Goal: Task Accomplishment & Management: Manage account settings

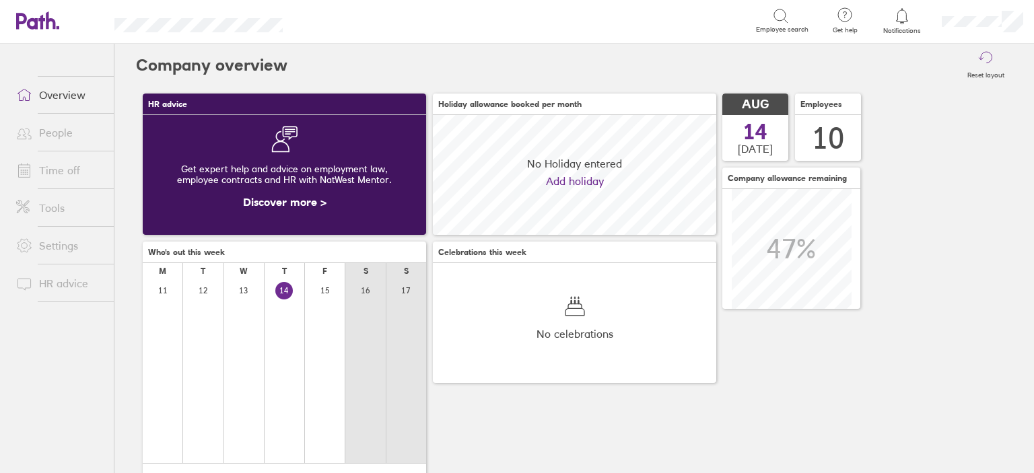
scroll to position [119, 283]
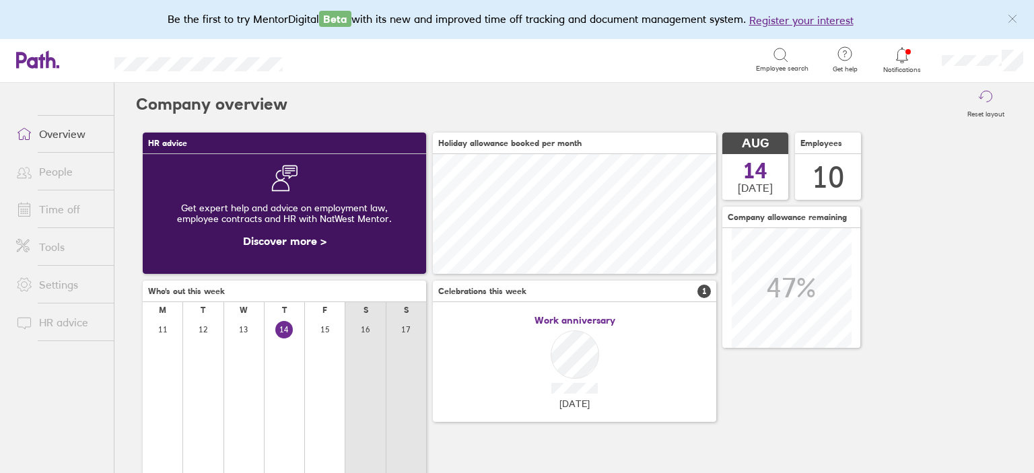
click at [904, 62] on icon at bounding box center [902, 55] width 16 height 16
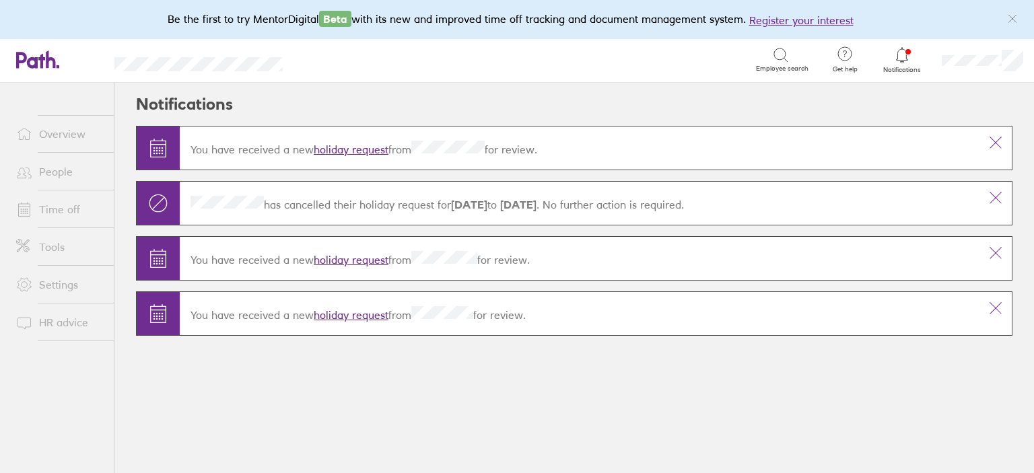
click at [353, 149] on link "holiday request" at bounding box center [351, 149] width 75 height 13
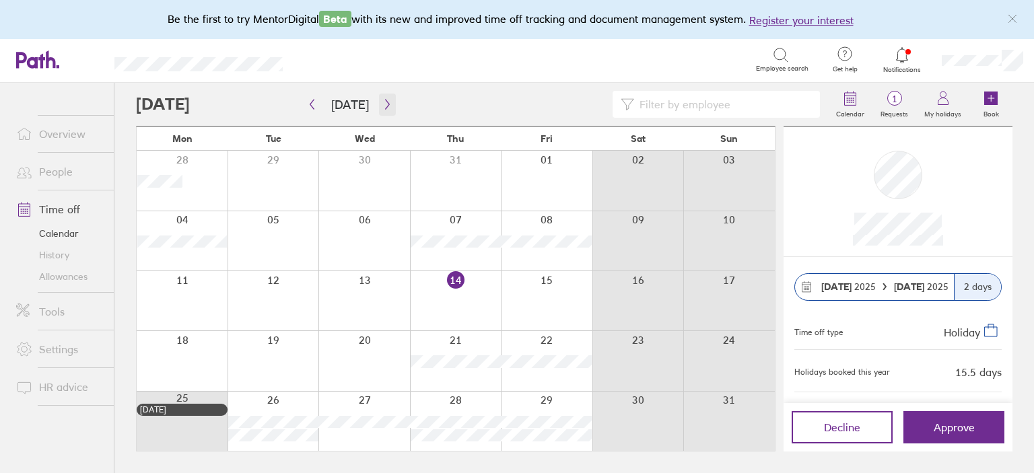
click at [386, 109] on icon "button" at bounding box center [387, 104] width 10 height 11
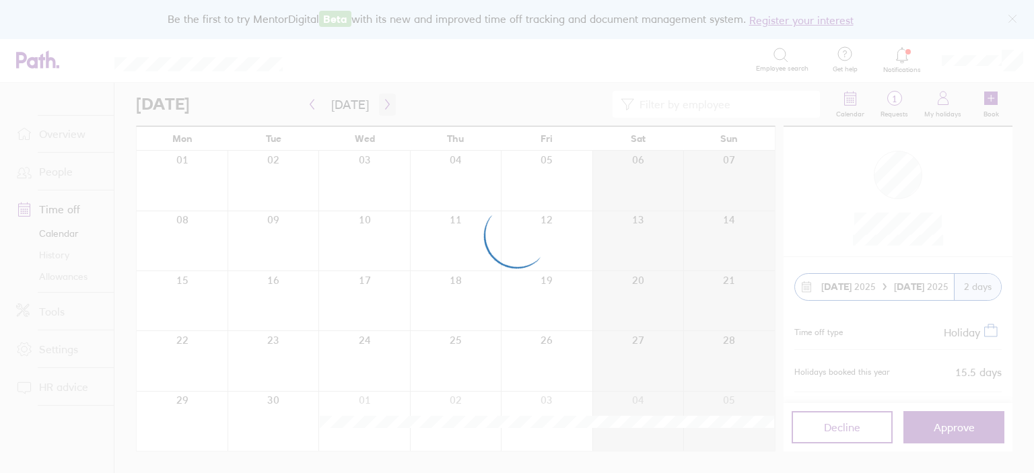
click at [386, 109] on div at bounding box center [517, 236] width 1034 height 473
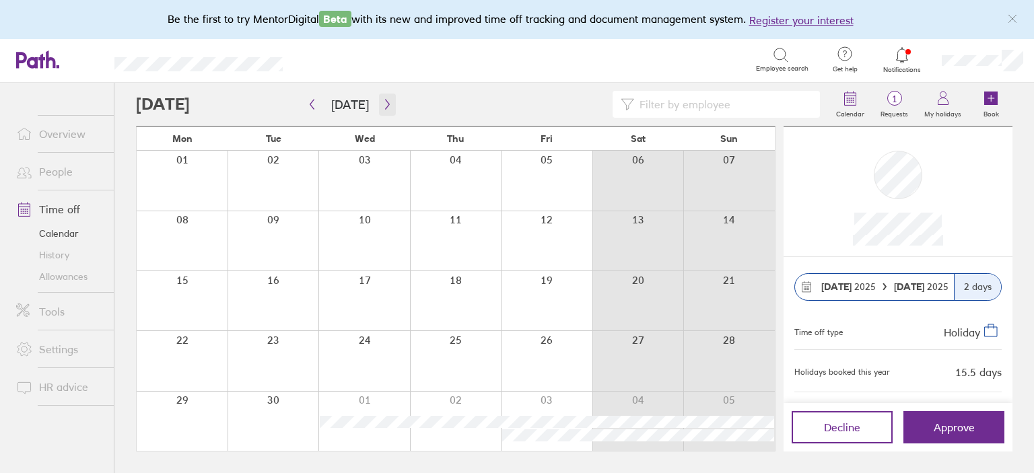
click at [386, 109] on icon "button" at bounding box center [387, 104] width 10 height 11
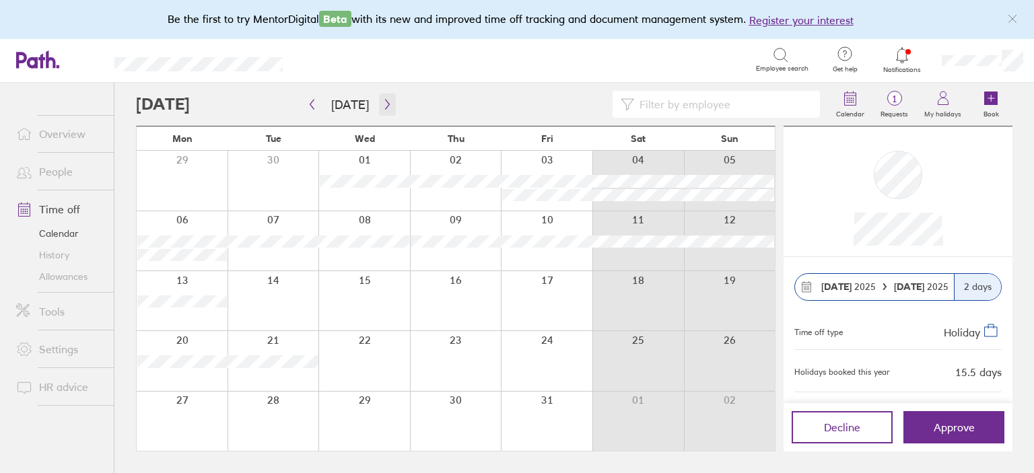
click at [386, 109] on icon "button" at bounding box center [387, 104] width 10 height 11
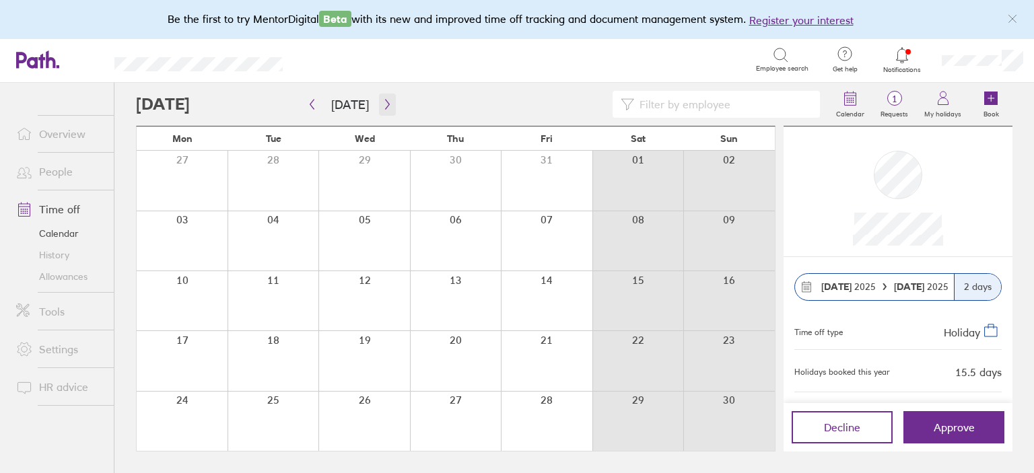
click at [386, 109] on icon "button" at bounding box center [387, 104] width 10 height 11
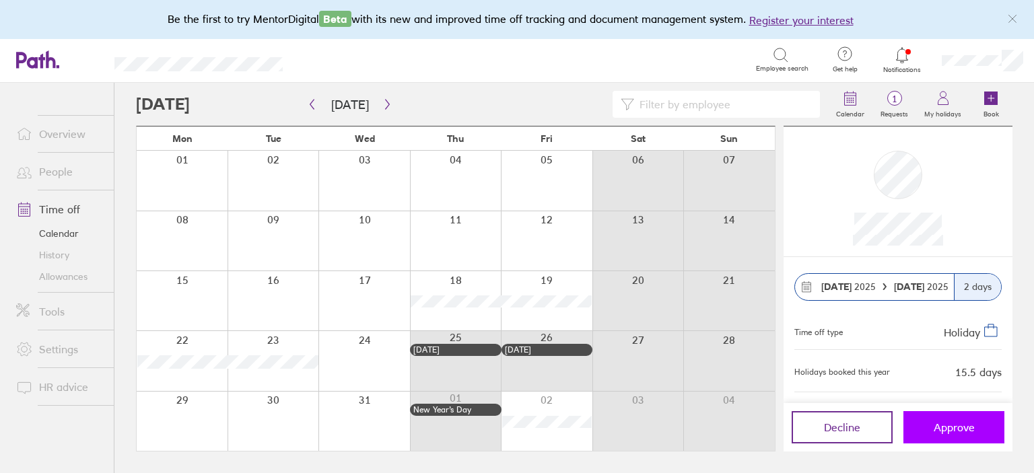
click at [968, 431] on span "Approve" at bounding box center [953, 427] width 41 height 12
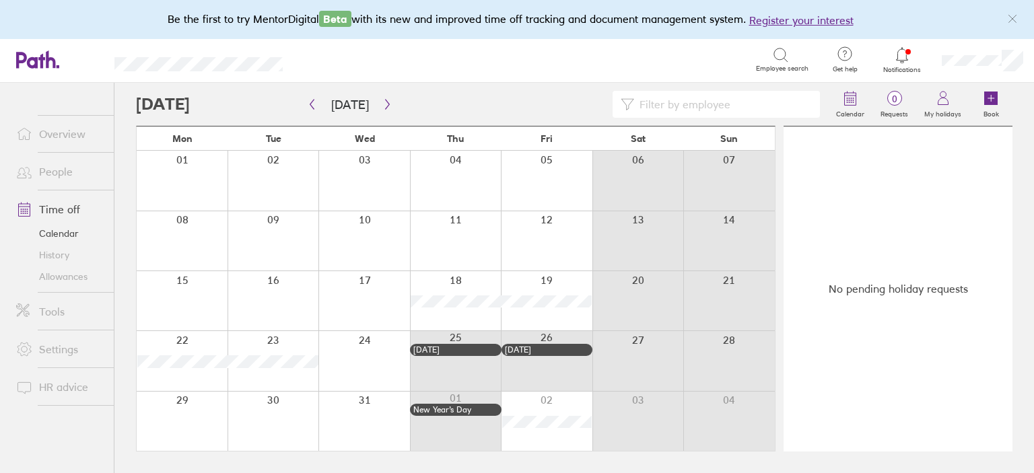
click at [192, 378] on div at bounding box center [182, 360] width 91 height 59
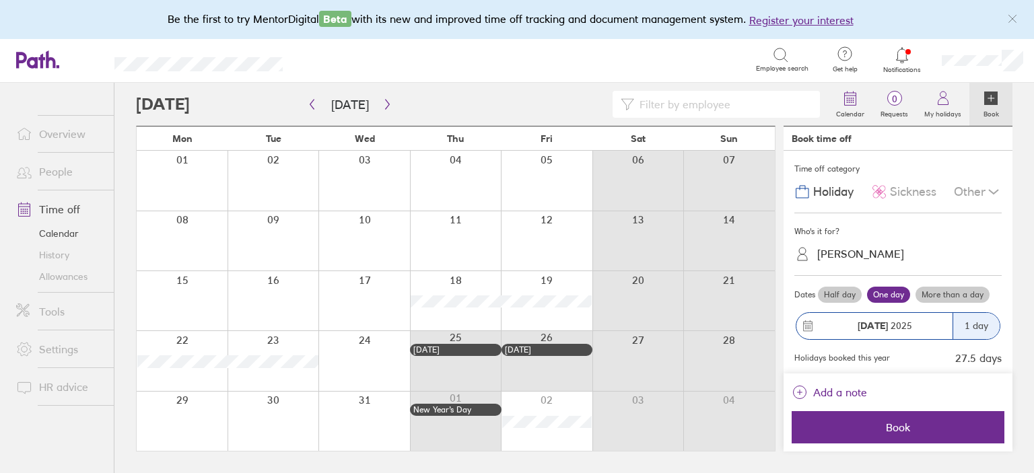
click at [948, 295] on label "More than a day" at bounding box center [952, 295] width 74 height 16
click at [0, 0] on input "More than a day" at bounding box center [0, 0] width 0 height 0
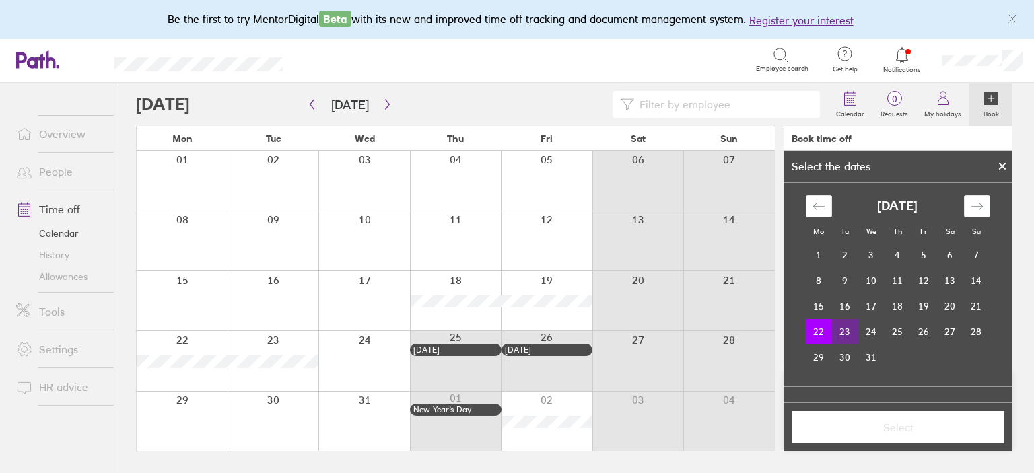
click at [848, 334] on td "23" at bounding box center [845, 332] width 26 height 26
click at [895, 431] on span "Select" at bounding box center [898, 427] width 194 height 12
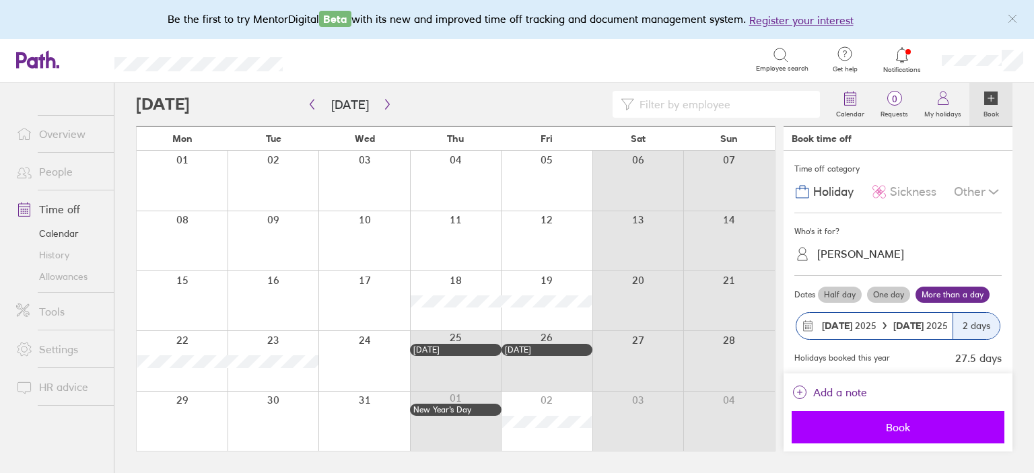
click at [903, 431] on span "Book" at bounding box center [898, 427] width 194 height 12
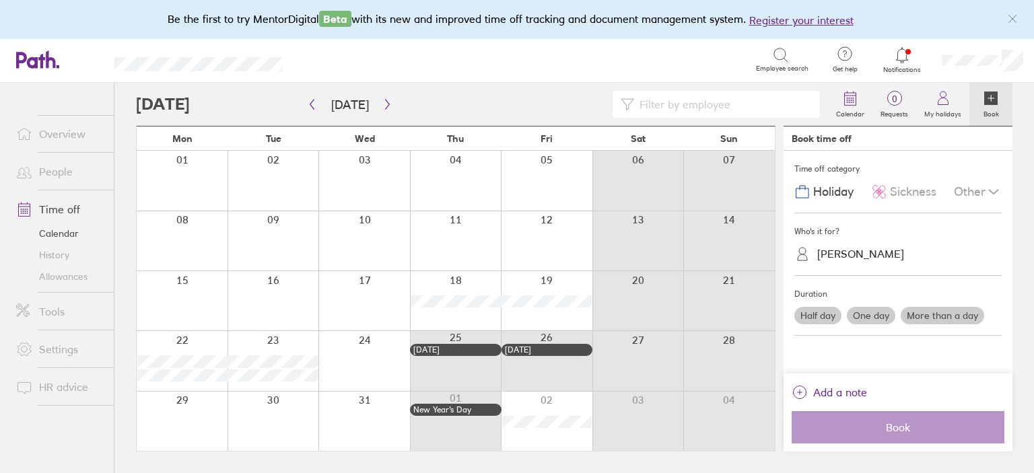
click at [77, 288] on li "Time off Calendar History Allowances" at bounding box center [57, 241] width 114 height 102
click at [74, 279] on link "Allowances" at bounding box center [59, 277] width 108 height 22
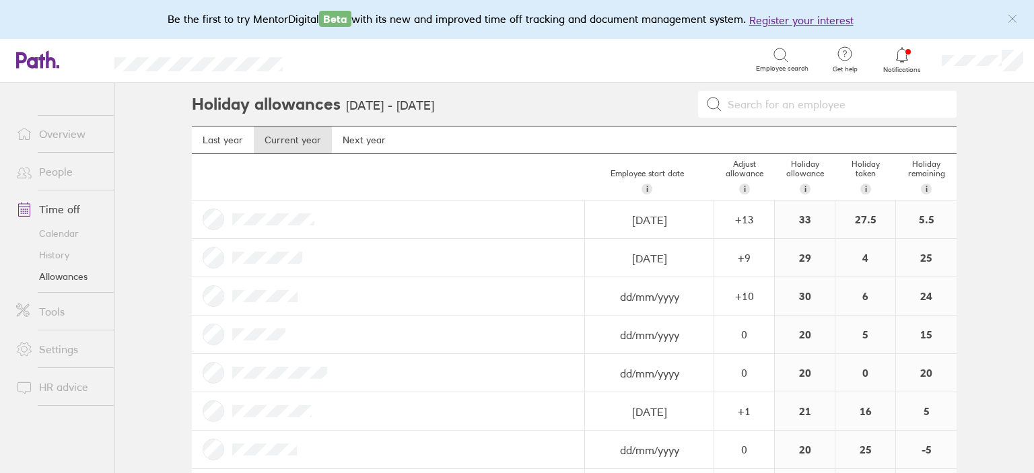
scroll to position [130, 0]
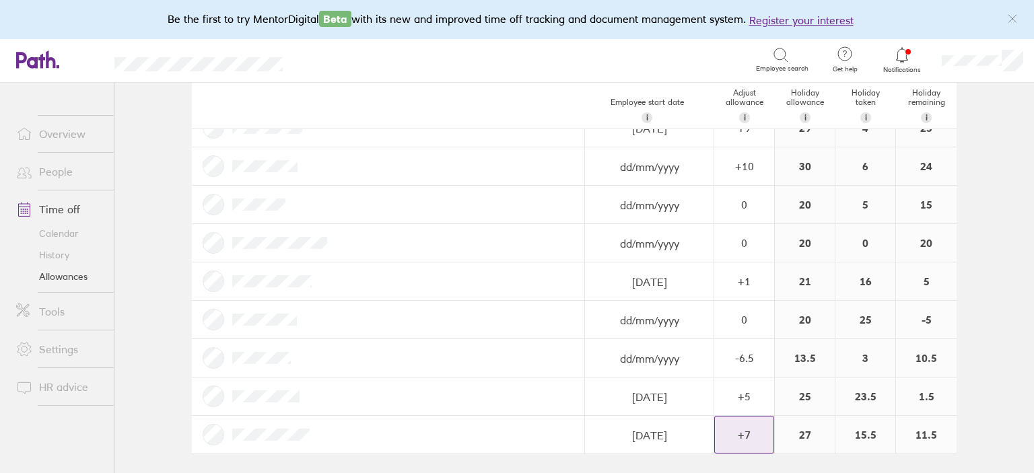
click at [721, 96] on div "+ 7" at bounding box center [744, 89] width 59 height 12
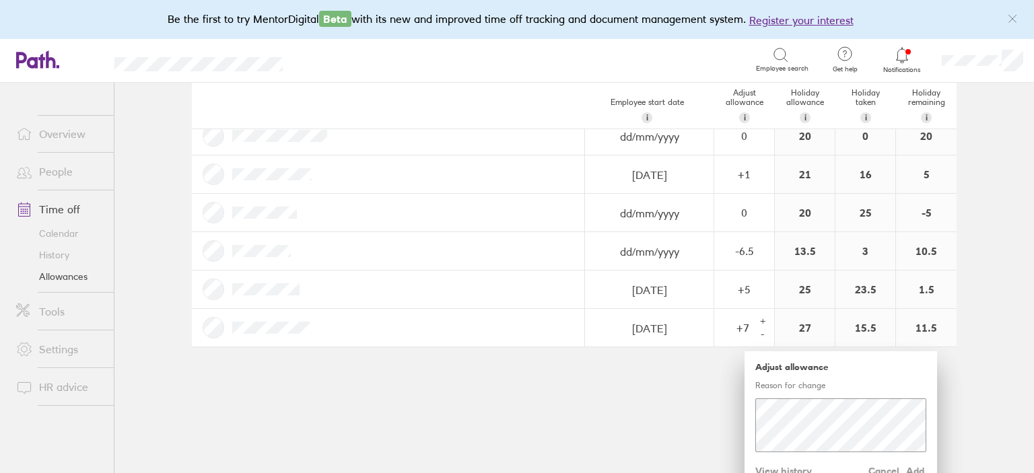
scroll to position [254, 0]
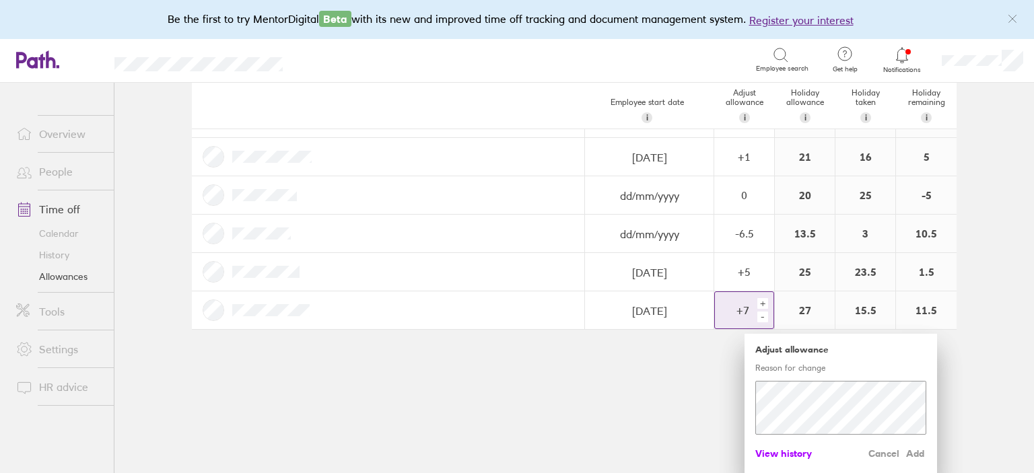
click at [793, 456] on span "View history" at bounding box center [783, 454] width 57 height 22
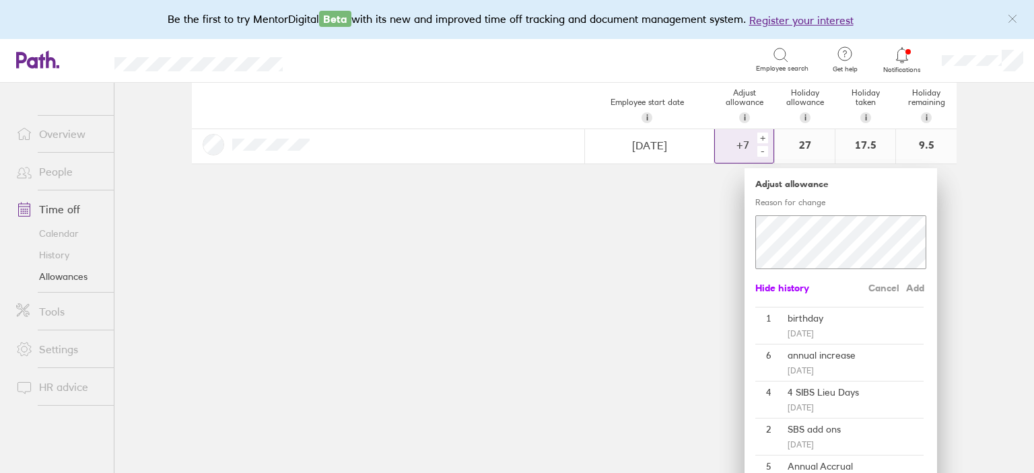
scroll to position [423, 0]
click at [675, 298] on main "Holiday allowances 1 Jan 2025 - 31 Dec 2025 Last year Current year Next year Em…" at bounding box center [573, 278] width 919 height 390
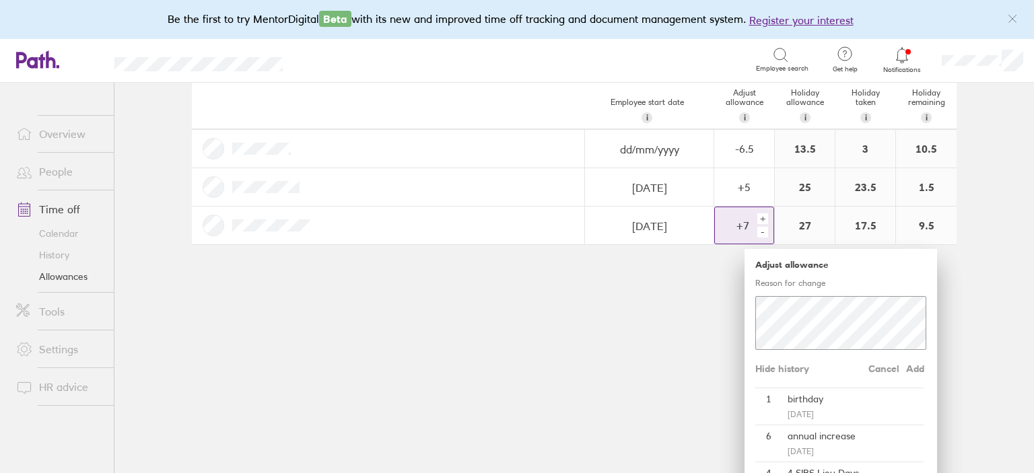
scroll to position [338, 0]
click at [766, 220] on div "+" at bounding box center [762, 220] width 11 height 11
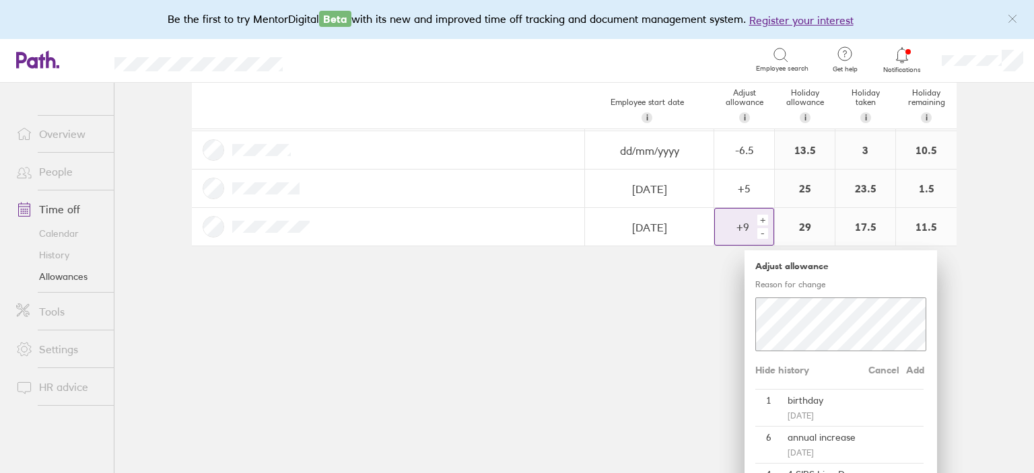
click at [766, 220] on div "+" at bounding box center [762, 220] width 11 height 11
click at [916, 367] on span "Add" at bounding box center [915, 370] width 22 height 22
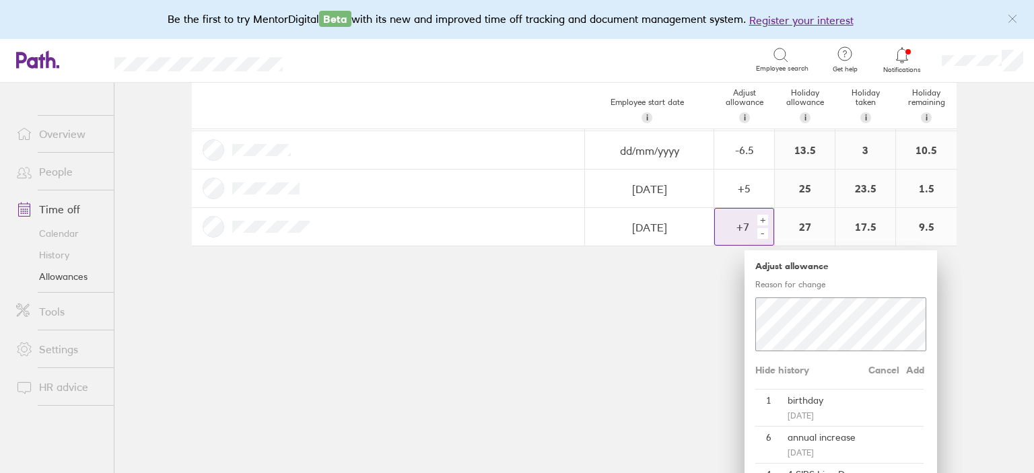
click at [764, 219] on div "+" at bounding box center [762, 220] width 11 height 11
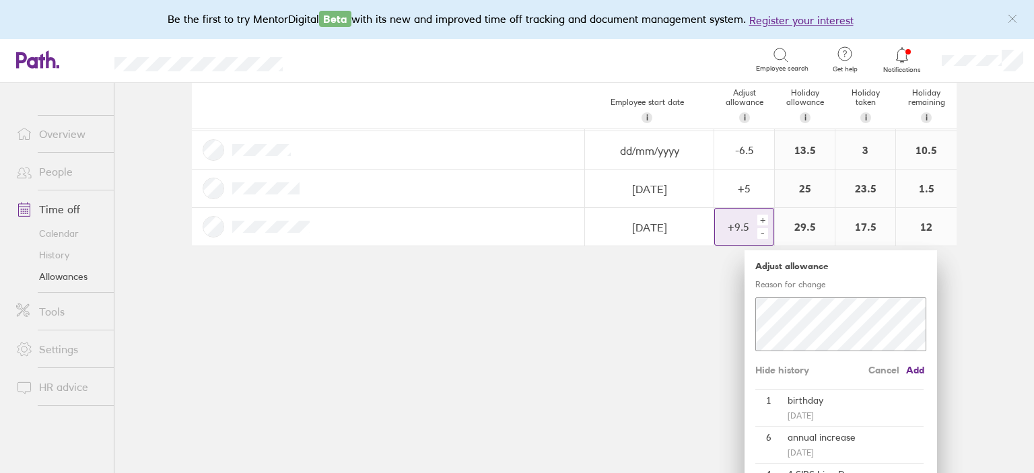
click at [764, 219] on div "+" at bounding box center [762, 220] width 11 height 11
click at [914, 366] on span "Add" at bounding box center [915, 370] width 22 height 22
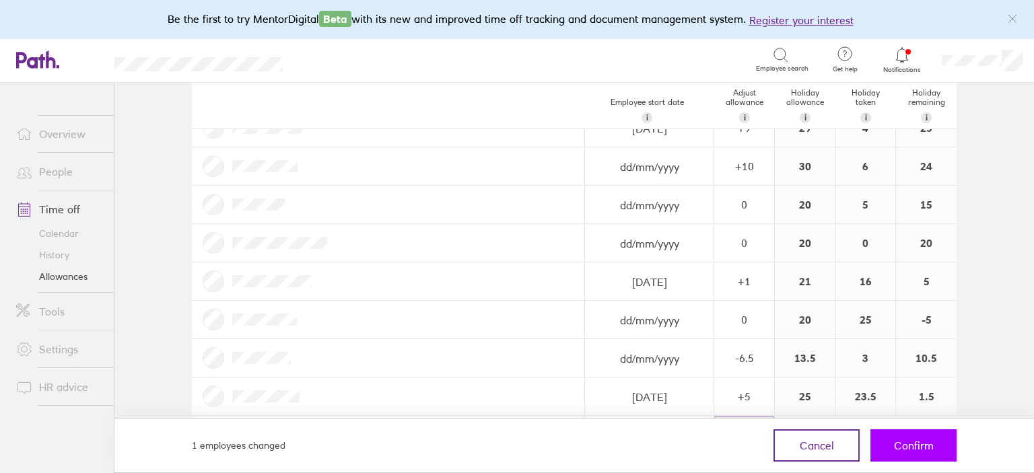
click at [922, 460] on button "Confirm" at bounding box center [913, 445] width 86 height 32
click at [918, 445] on span "Confirm" at bounding box center [914, 445] width 40 height 12
click at [915, 435] on button "Confirm" at bounding box center [913, 445] width 86 height 32
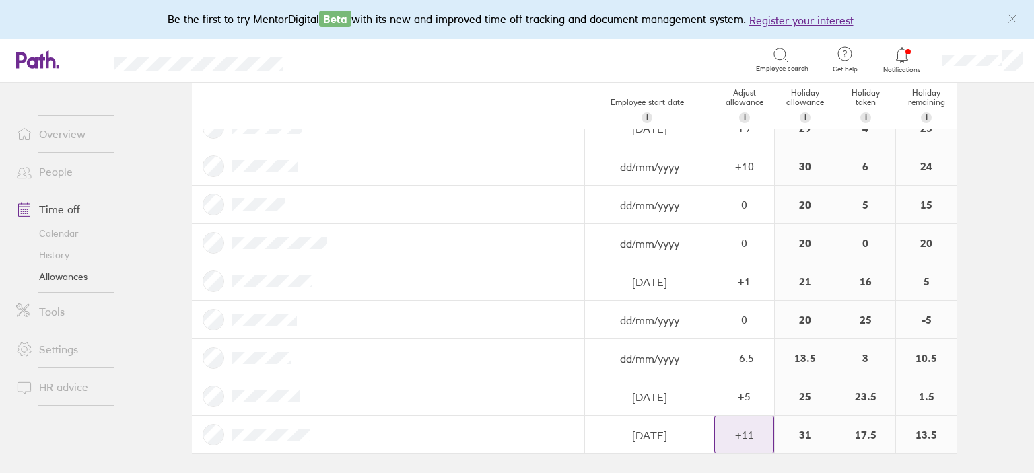
click at [768, 96] on div "+ 11" at bounding box center [744, 89] width 59 height 12
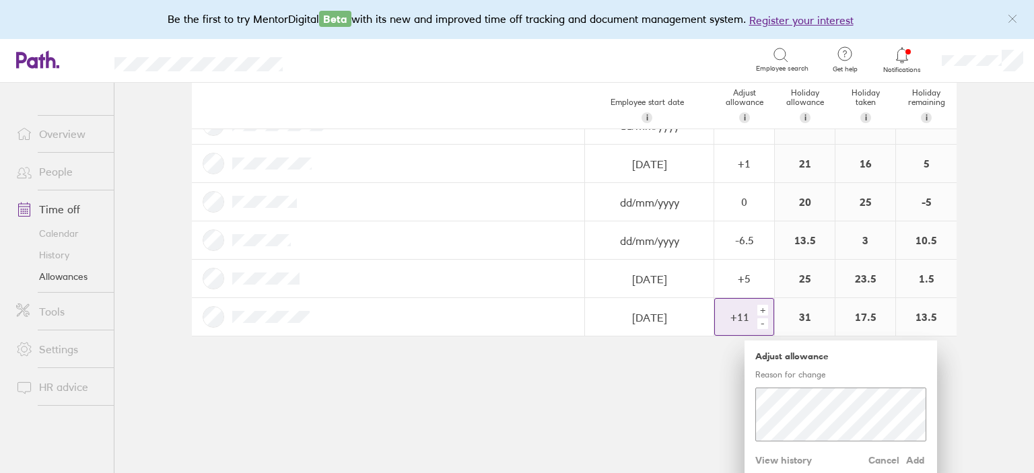
scroll to position [248, 0]
click at [773, 460] on span "View history" at bounding box center [783, 460] width 57 height 22
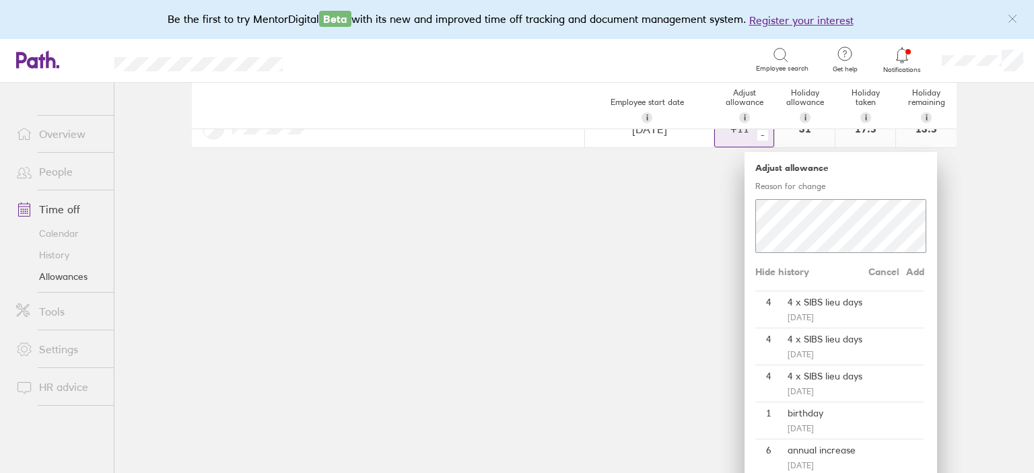
scroll to position [437, 0]
click at [885, 270] on span "Cancel" at bounding box center [883, 271] width 31 height 22
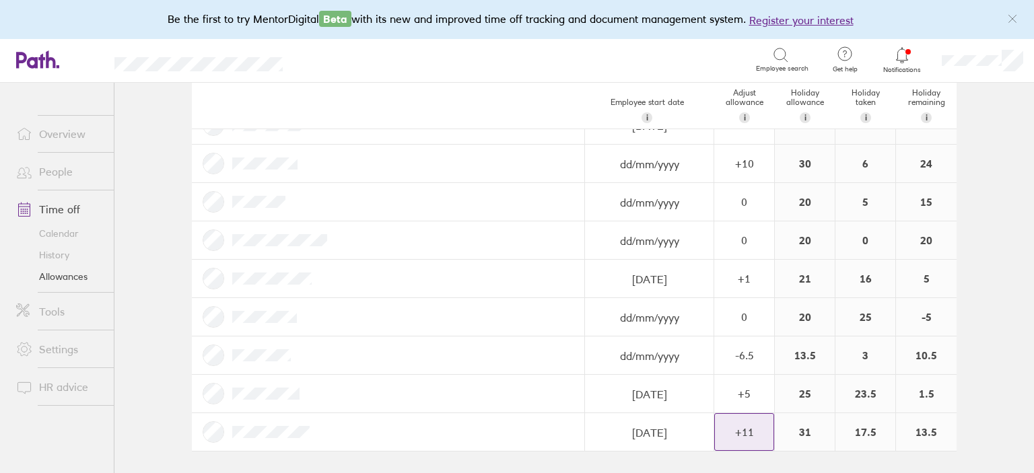
scroll to position [130, 0]
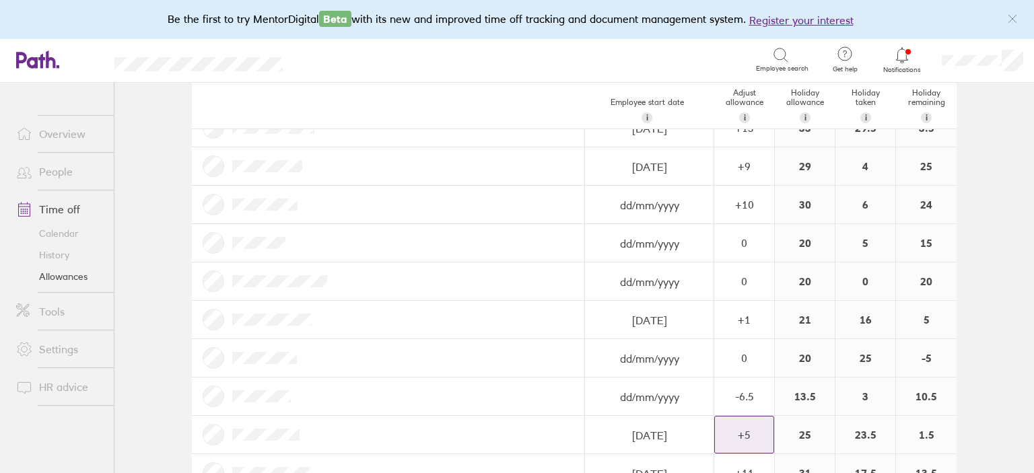
scroll to position [130, 0]
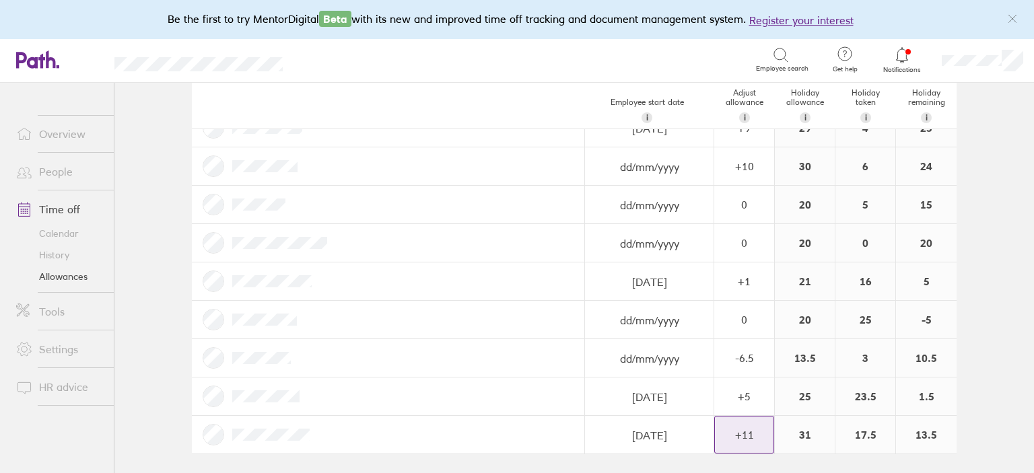
click at [766, 108] on div "+ 11" at bounding box center [744, 89] width 59 height 36
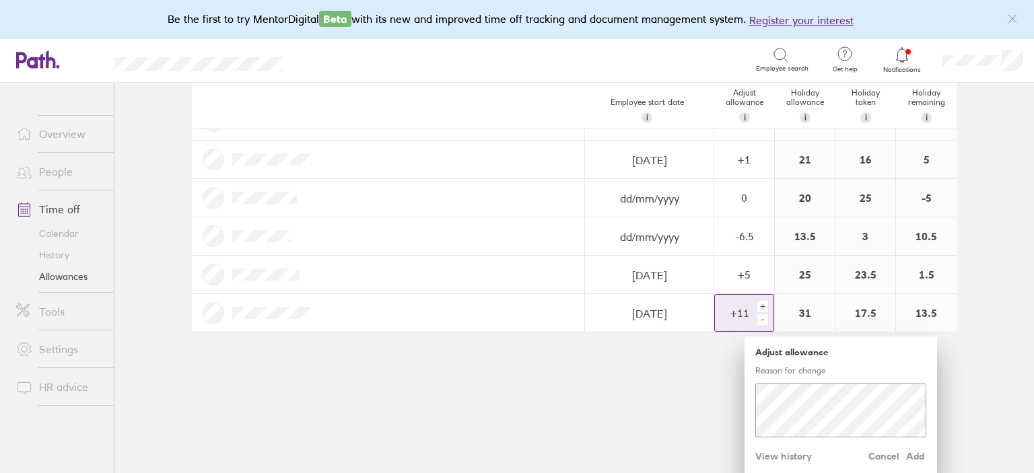
scroll to position [252, 0]
click at [772, 445] on span "View history" at bounding box center [783, 456] width 57 height 22
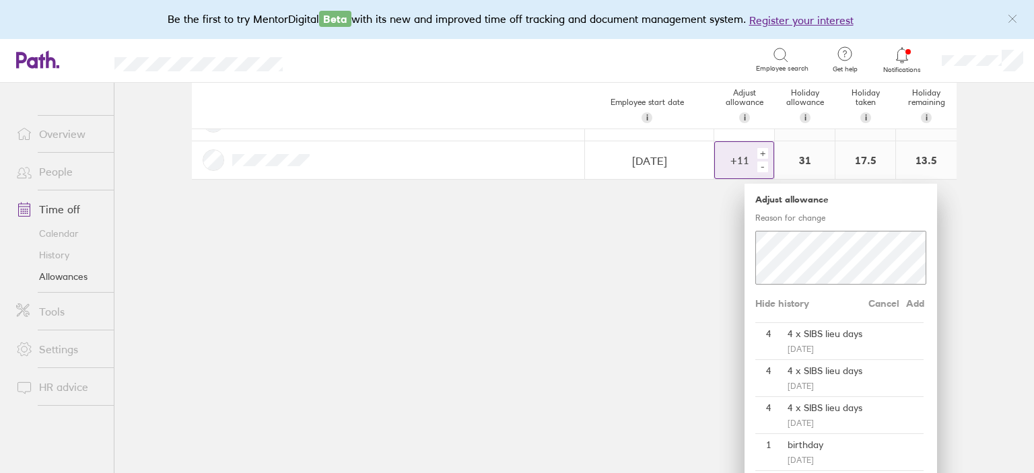
scroll to position [372, 0]
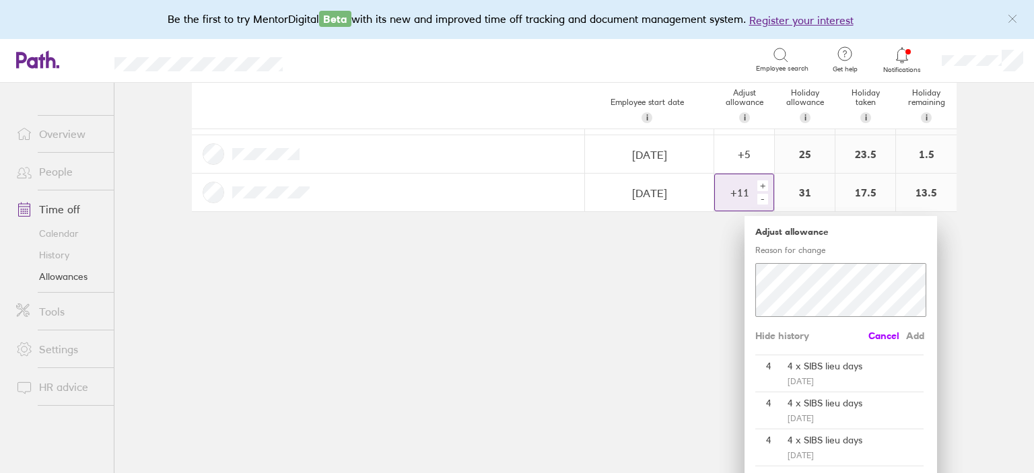
click at [891, 338] on span "Cancel" at bounding box center [883, 336] width 31 height 22
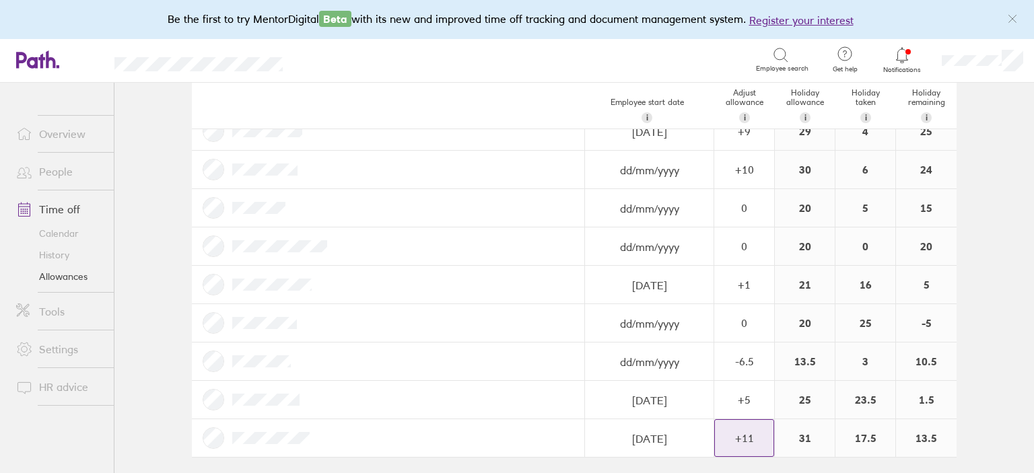
scroll to position [130, 0]
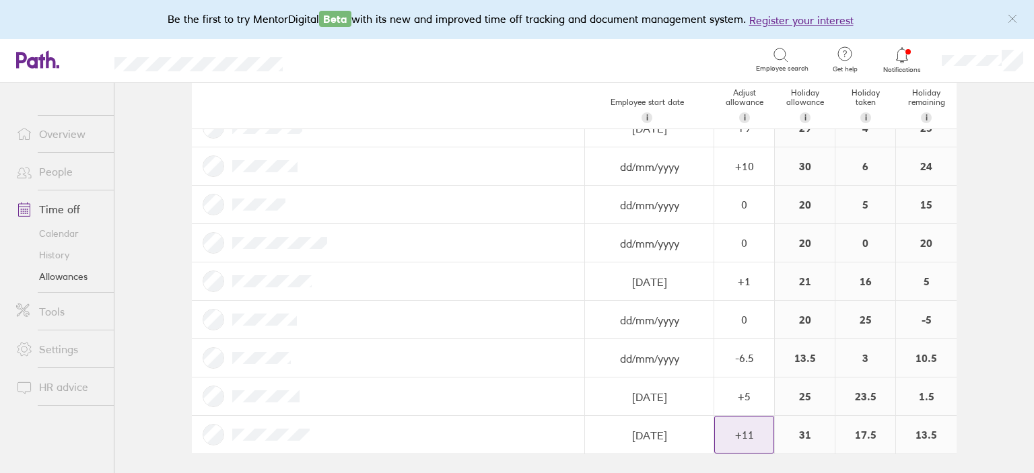
click at [898, 63] on icon at bounding box center [902, 55] width 16 height 16
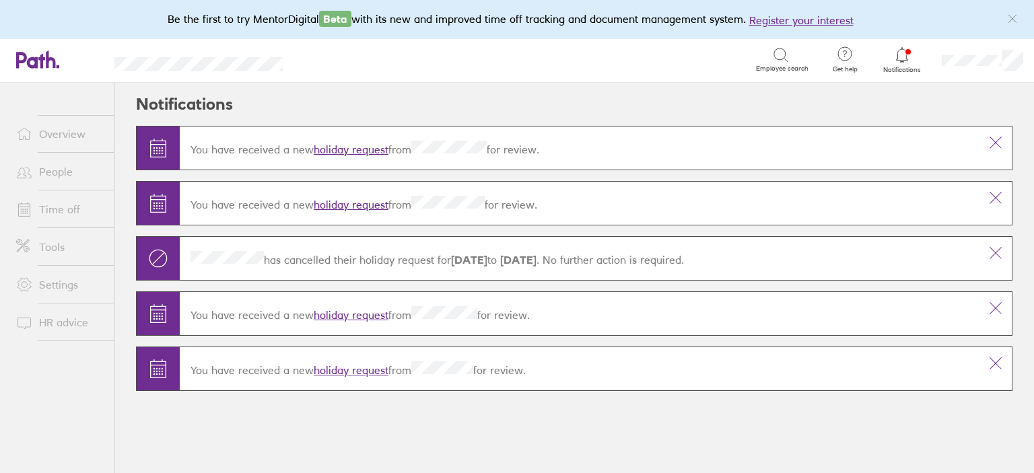
click at [373, 146] on link "holiday request" at bounding box center [351, 149] width 75 height 13
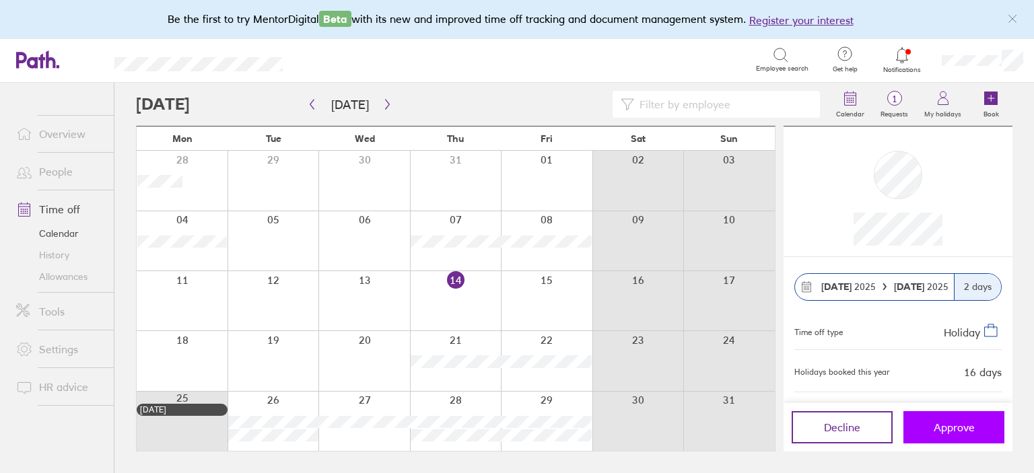
click at [962, 433] on span "Approve" at bounding box center [953, 427] width 41 height 12
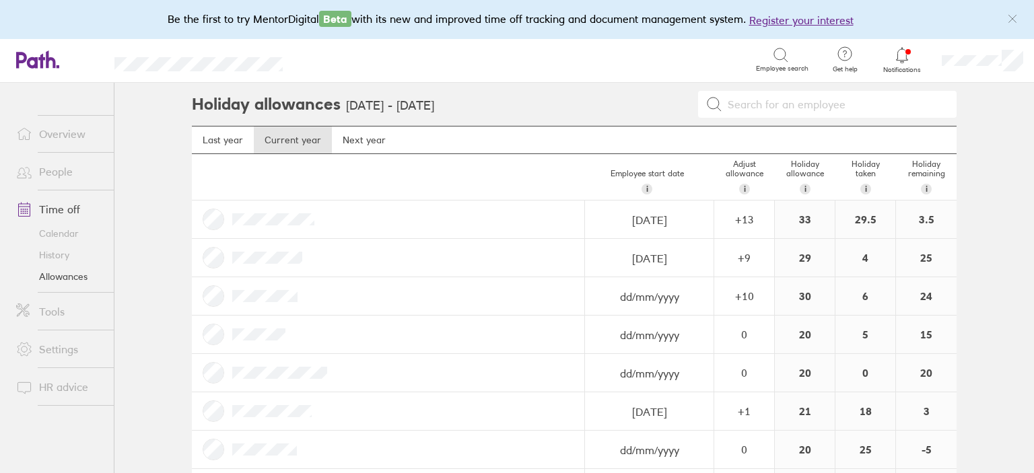
scroll to position [130, 0]
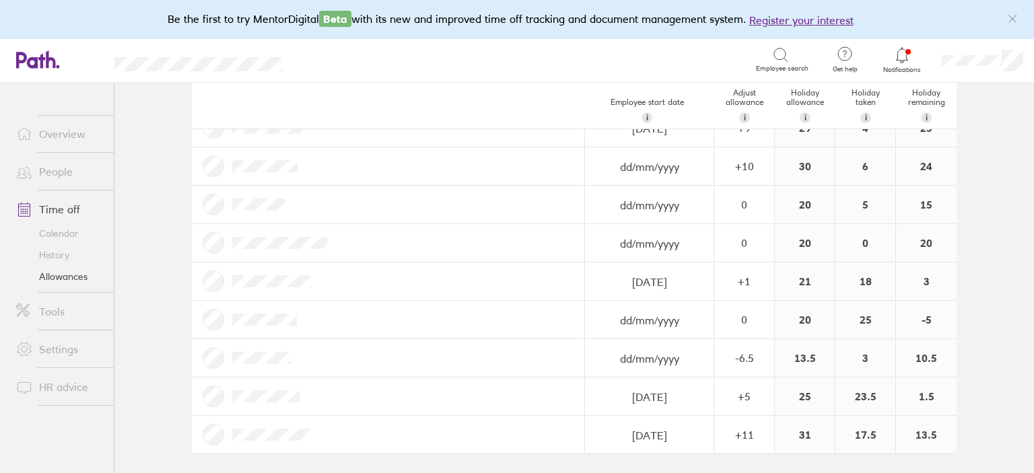
click at [318, 435] on div at bounding box center [388, 435] width 393 height 38
click at [748, 96] on div "+ 11" at bounding box center [744, 89] width 59 height 12
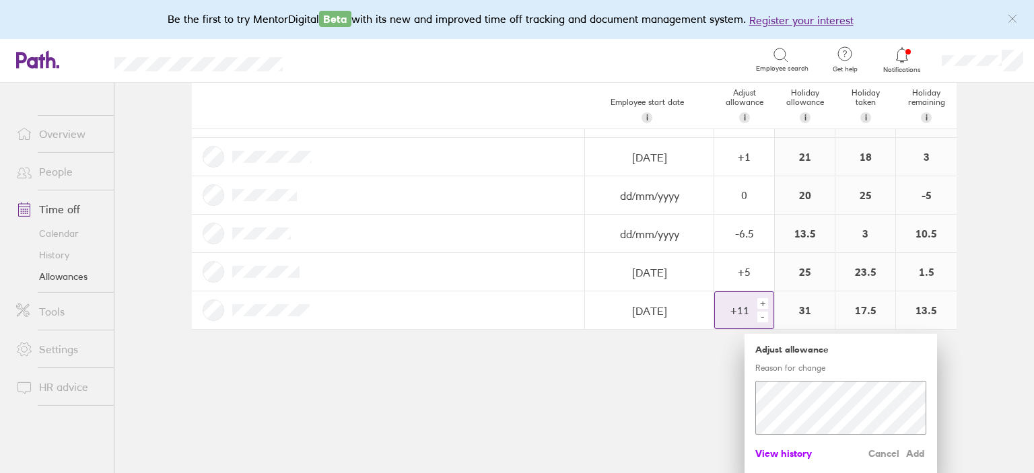
click at [776, 454] on span "View history" at bounding box center [783, 454] width 57 height 22
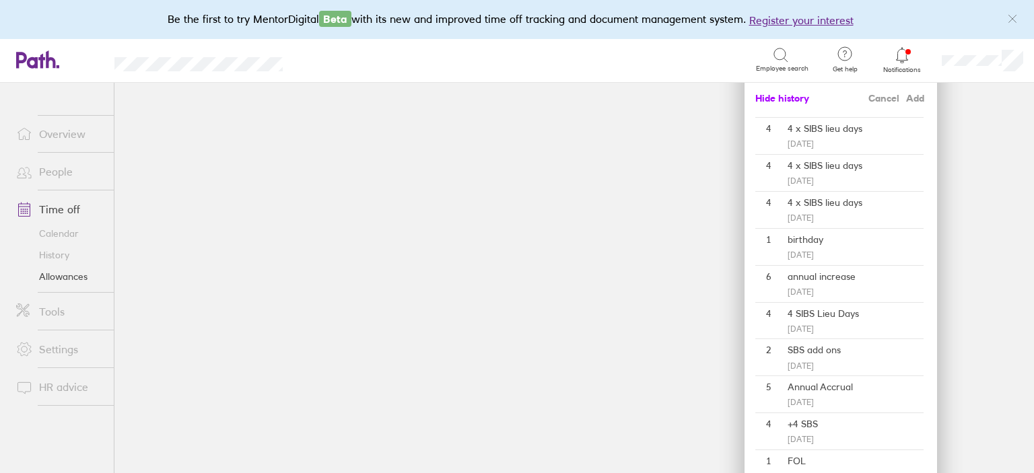
scroll to position [608, 0]
